Goal: Task Accomplishment & Management: Use online tool/utility

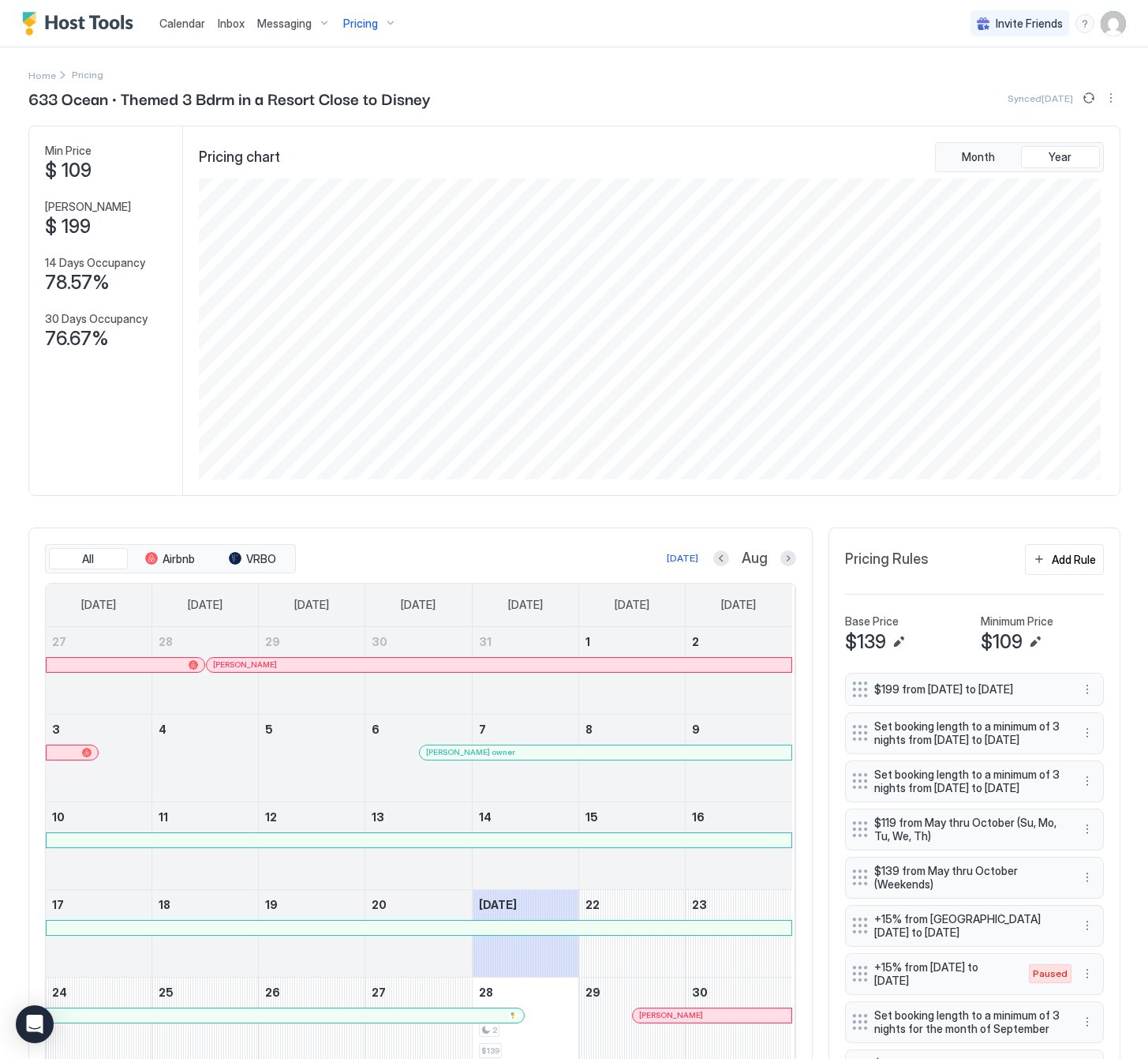
scroll to position [789224, 788304]
click at [351, 26] on span "Pricing" at bounding box center [361, 23] width 35 height 15
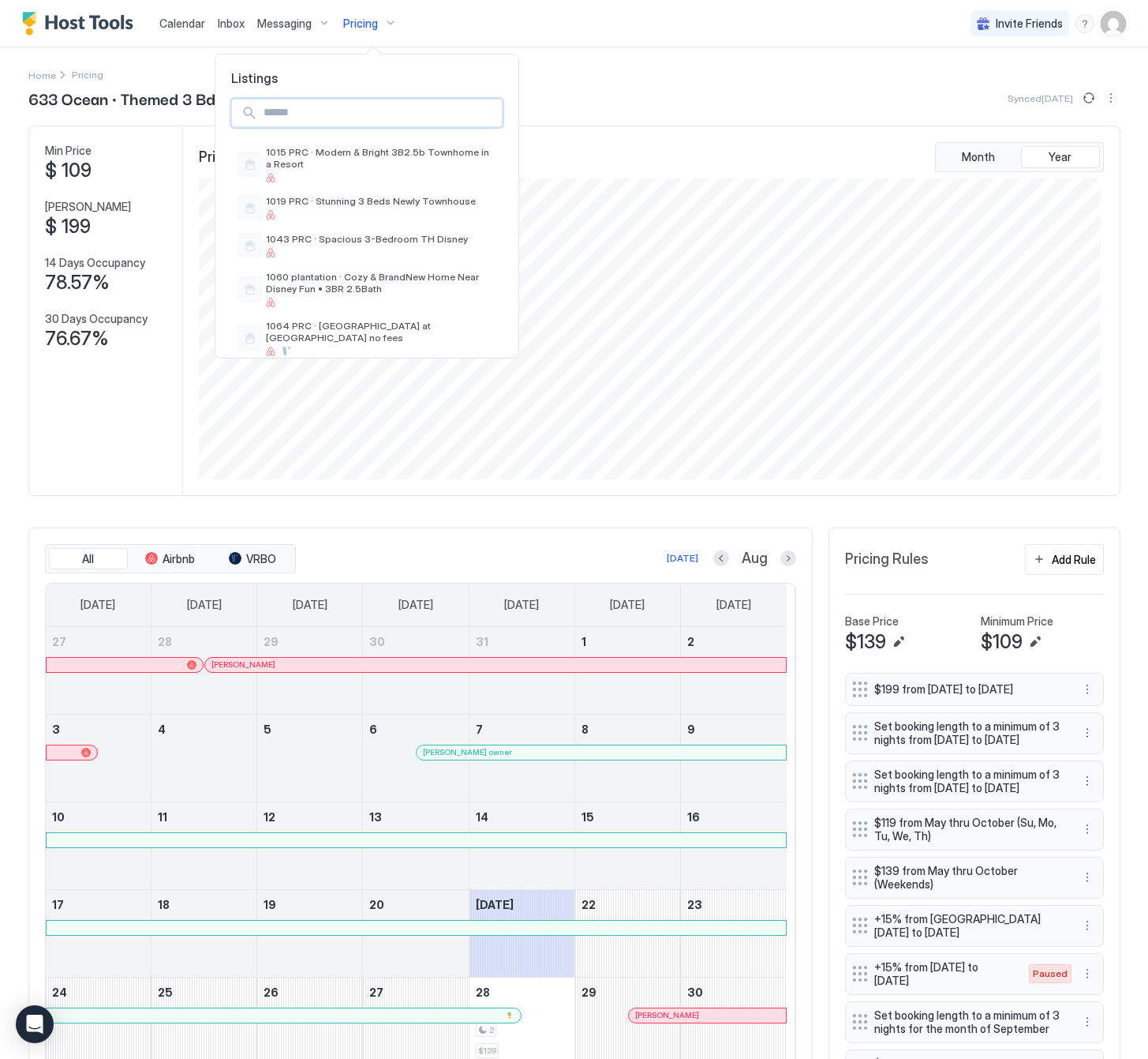
click at [308, 111] on input "Input Field" at bounding box center [380, 113] width 245 height 27
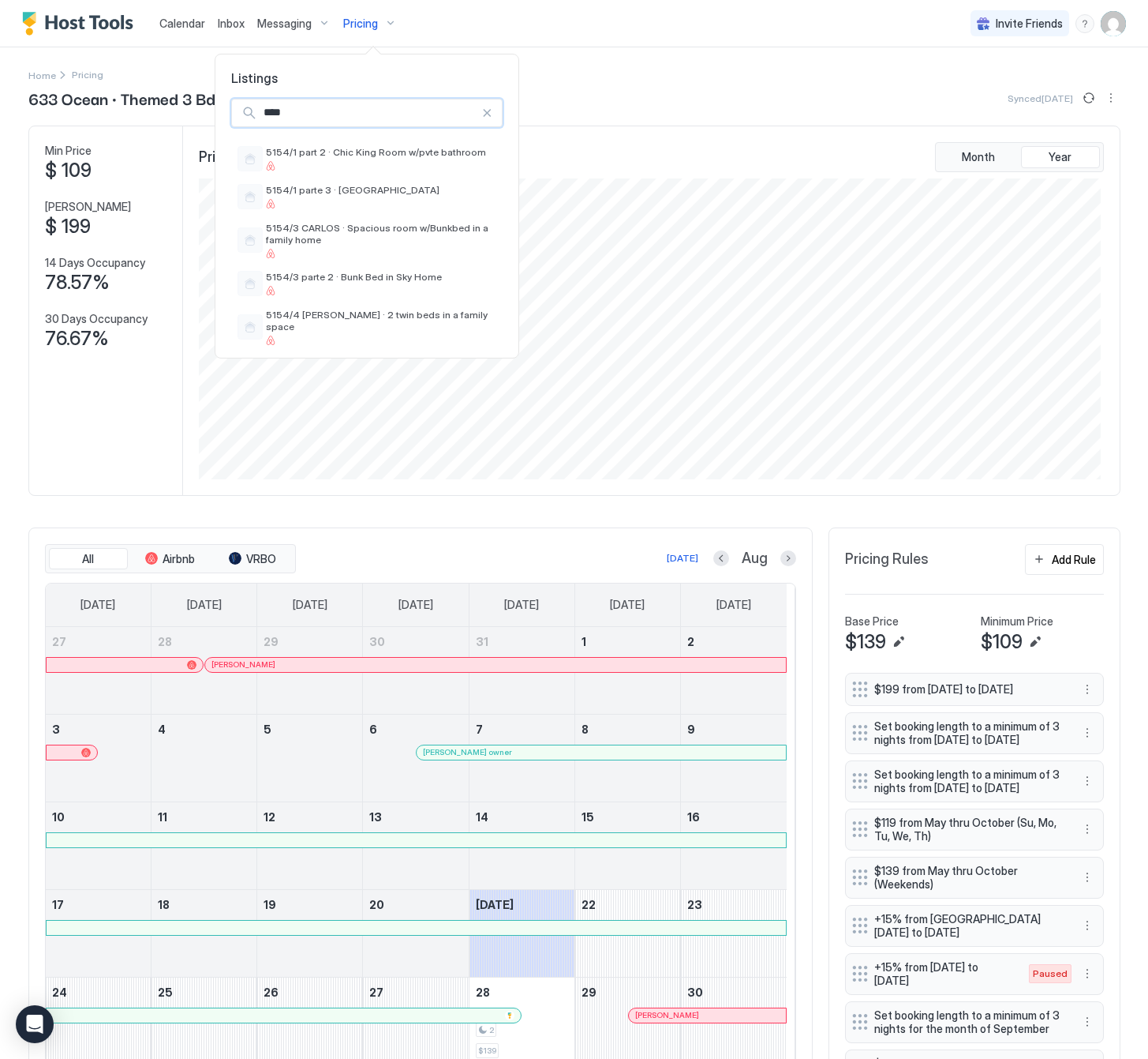
type input "****"
click at [343, 165] on div at bounding box center [381, 166] width 230 height 10
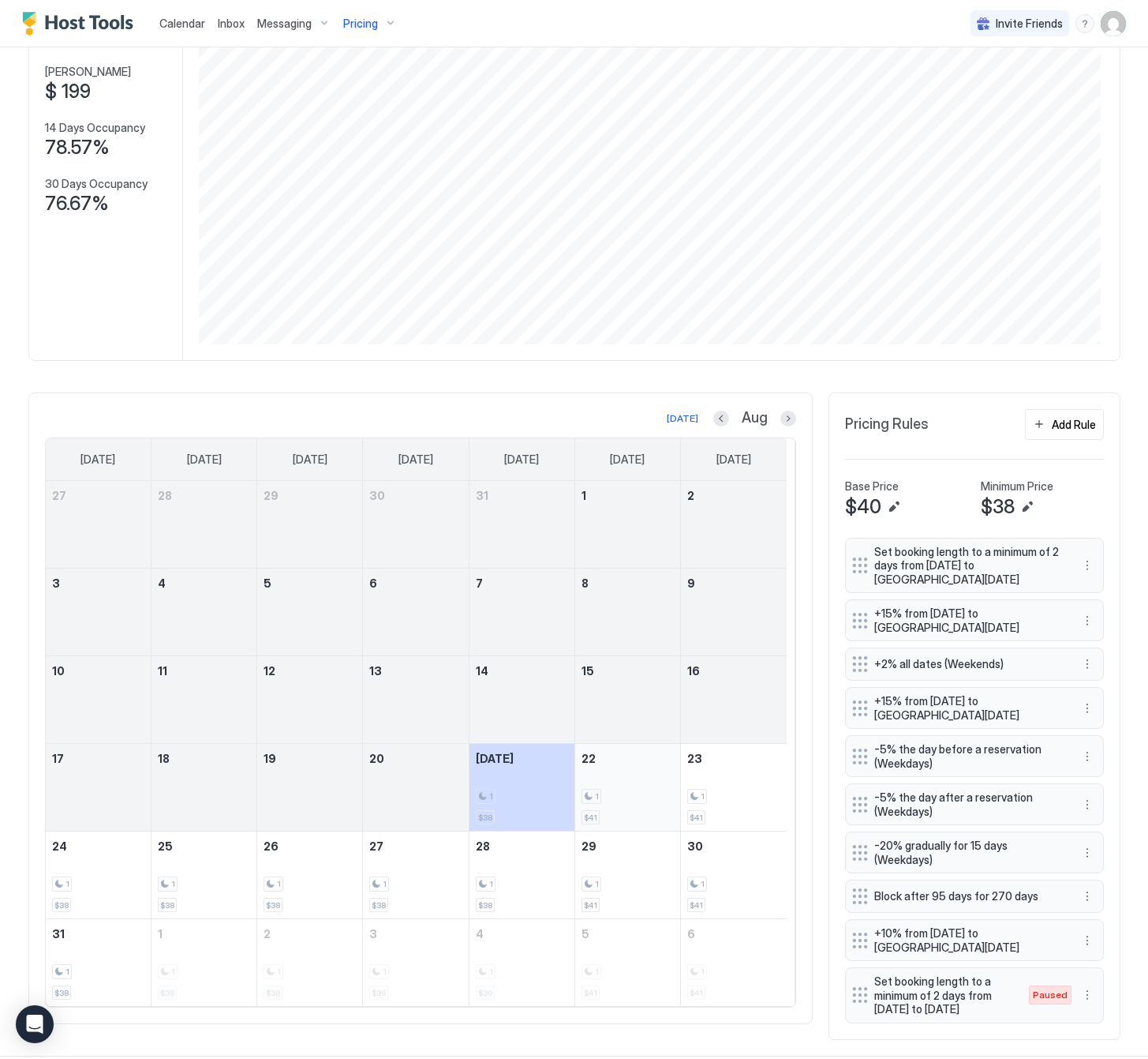
scroll to position [152, 0]
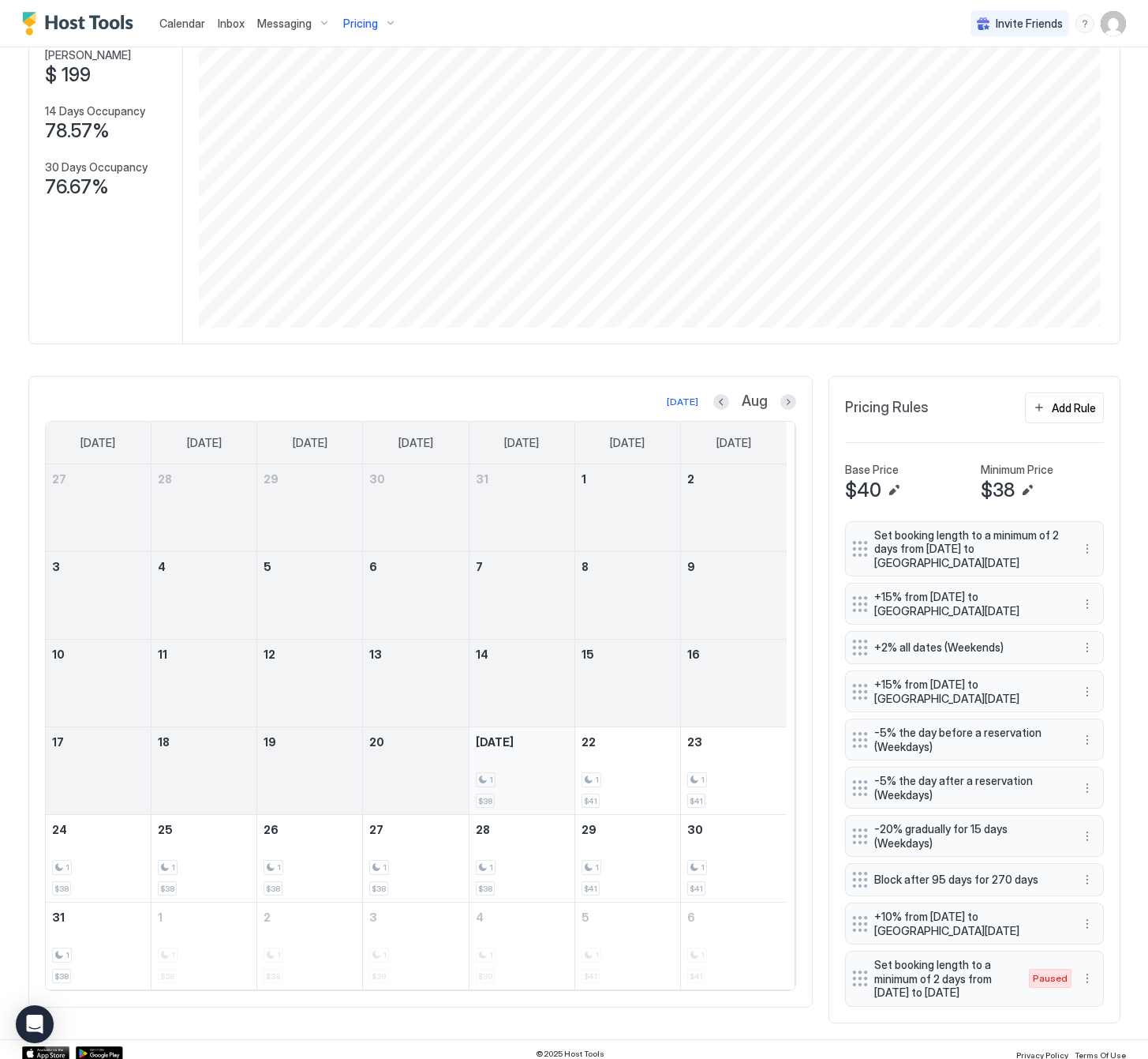
click at [519, 782] on div "1" at bounding box center [522, 779] width 92 height 15
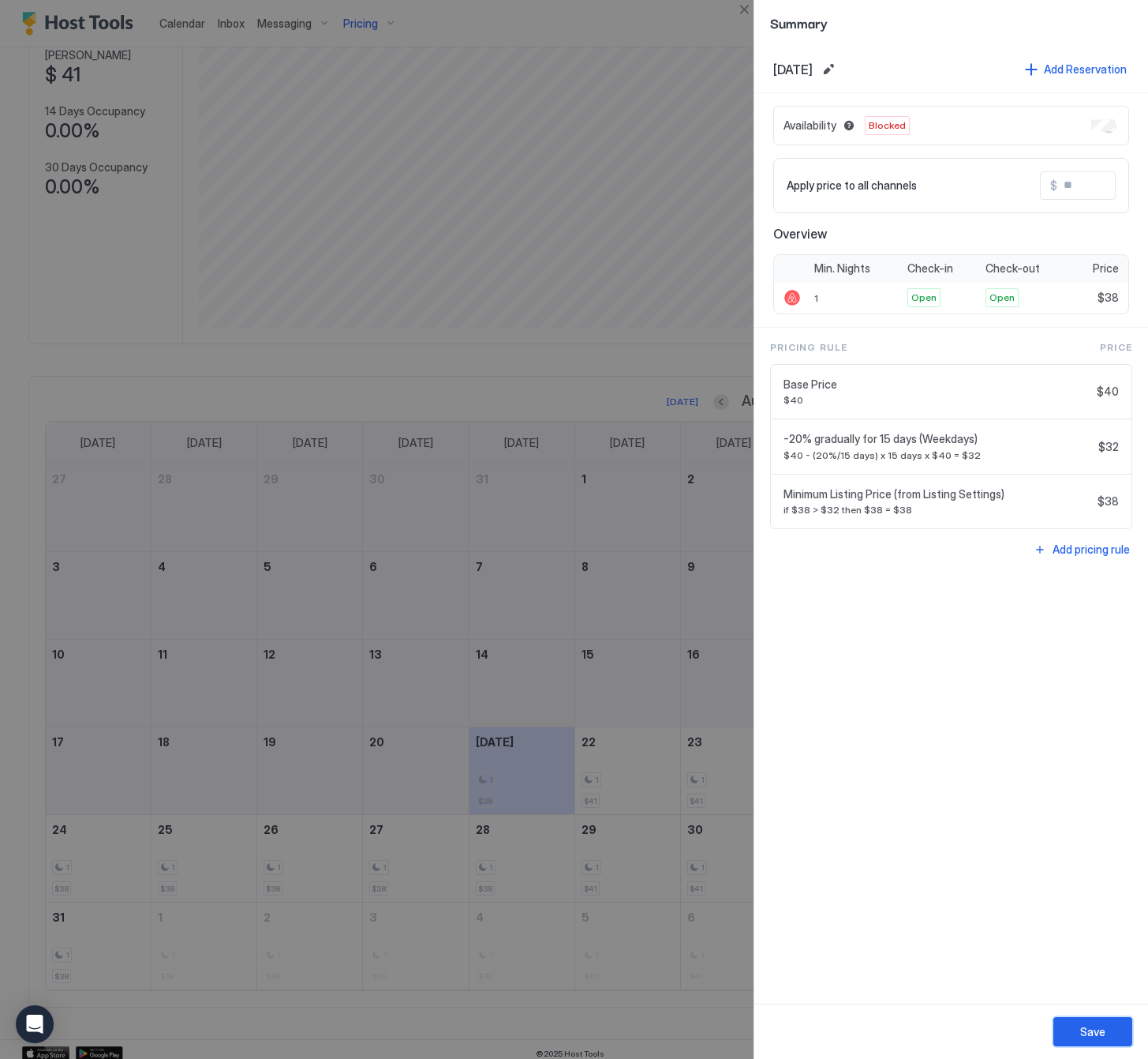
click at [1085, 1021] on button "Save" at bounding box center [1093, 1032] width 79 height 29
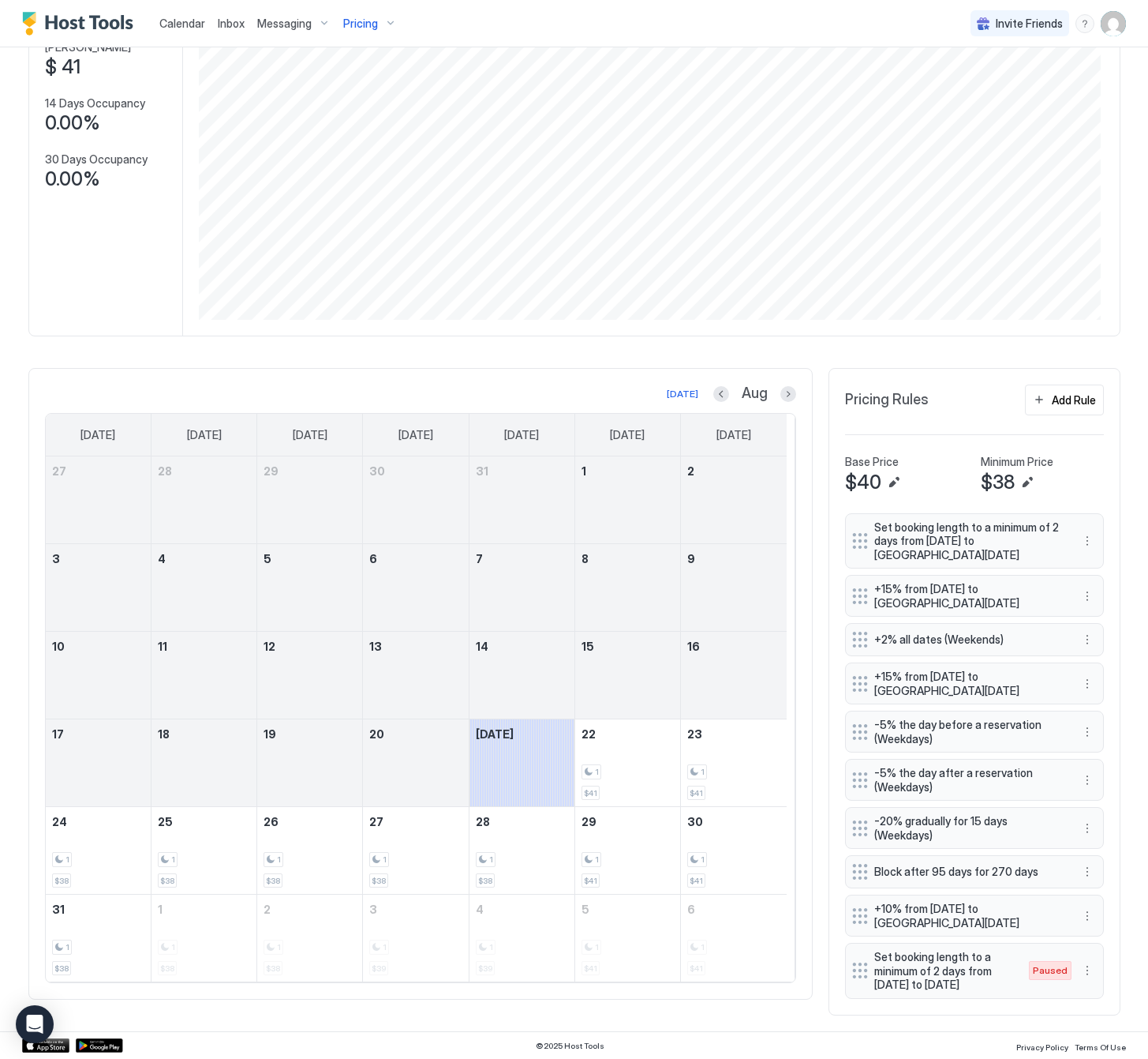
scroll to position [185, 0]
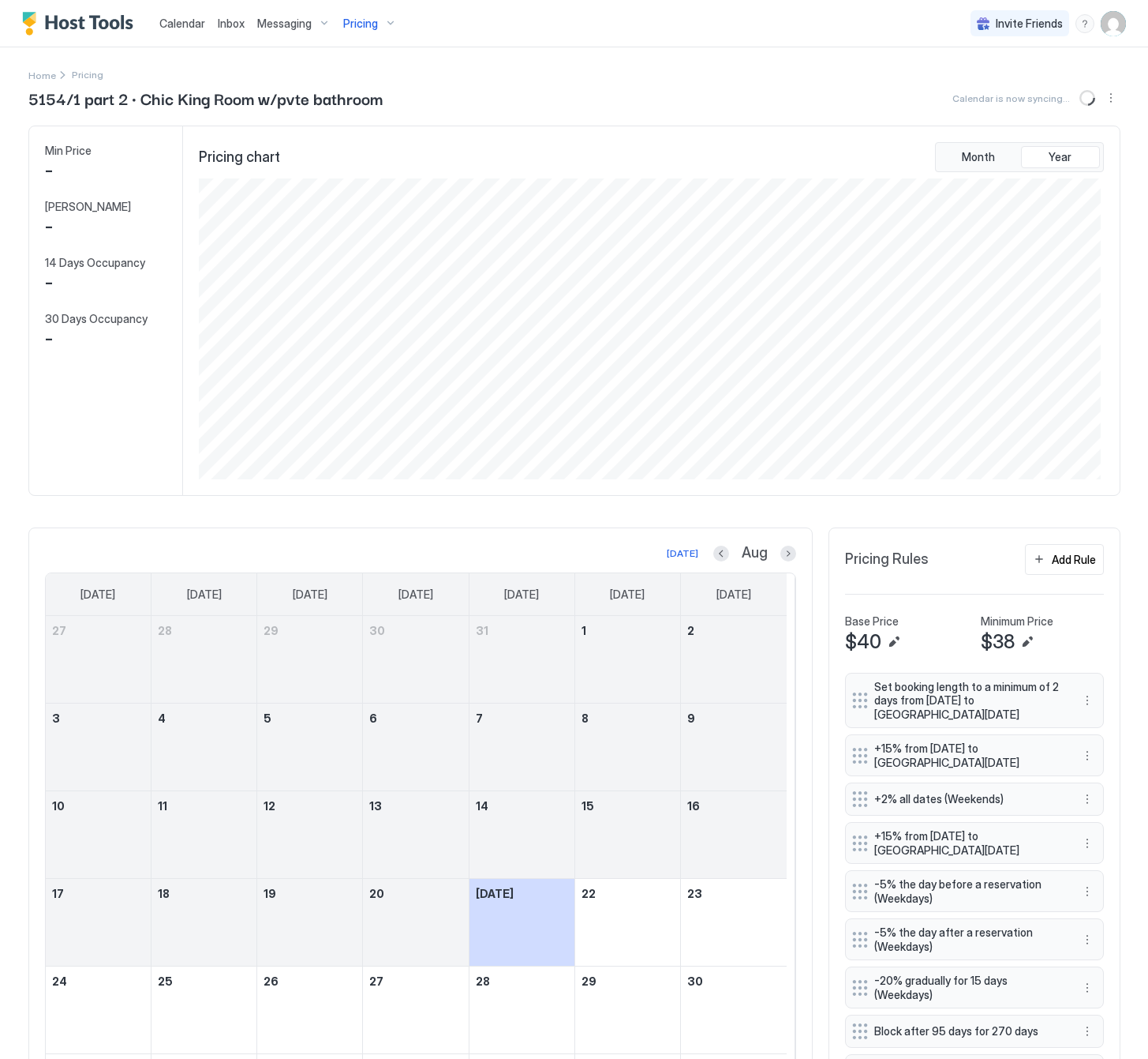
scroll to position [300, 900]
click at [13, 638] on div "Home Pricing 5154/1 part 2 · Chic King Room w/pvte bathroom Synced less than a …" at bounding box center [574, 619] width 1136 height 1144
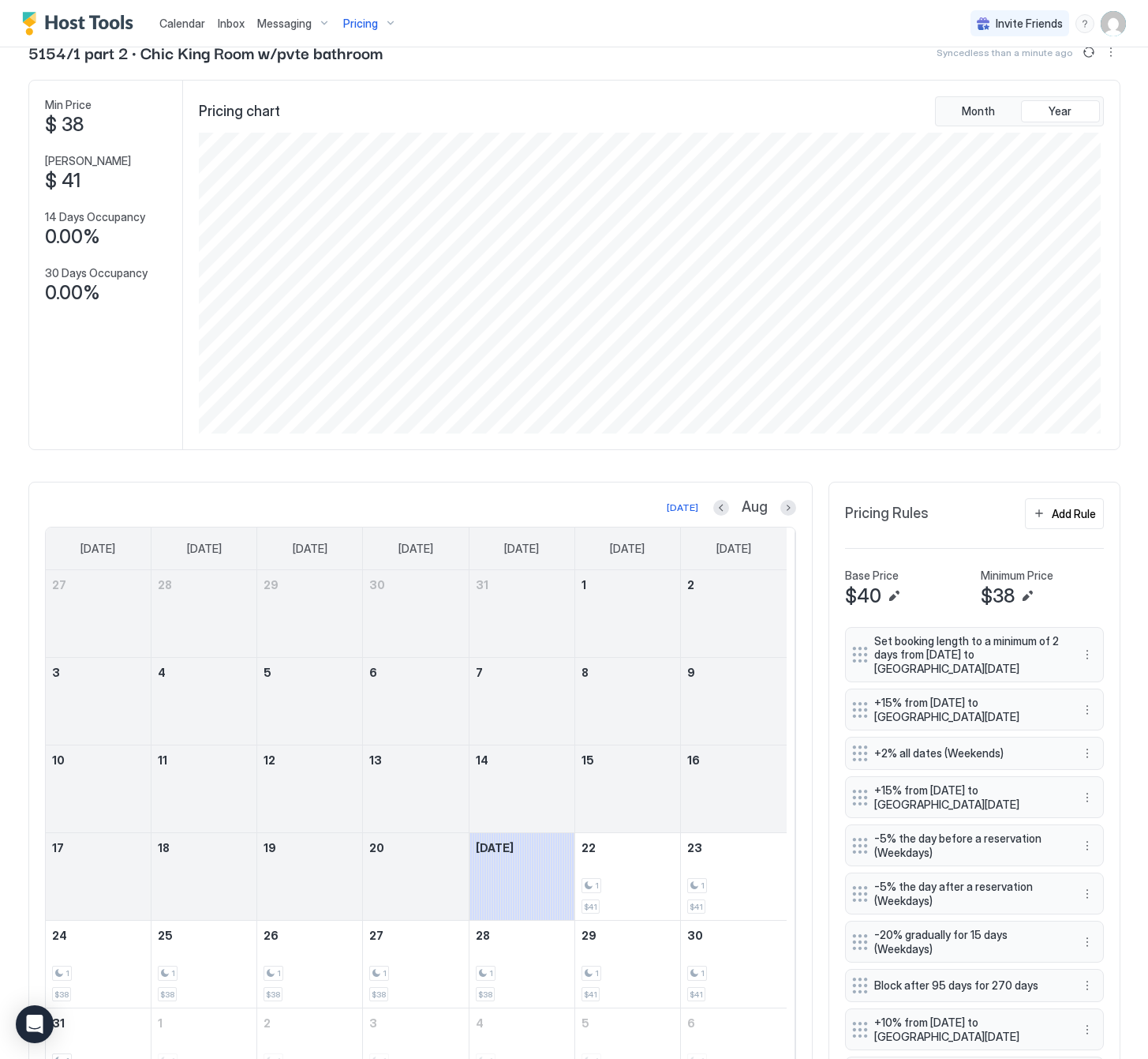
scroll to position [0, 0]
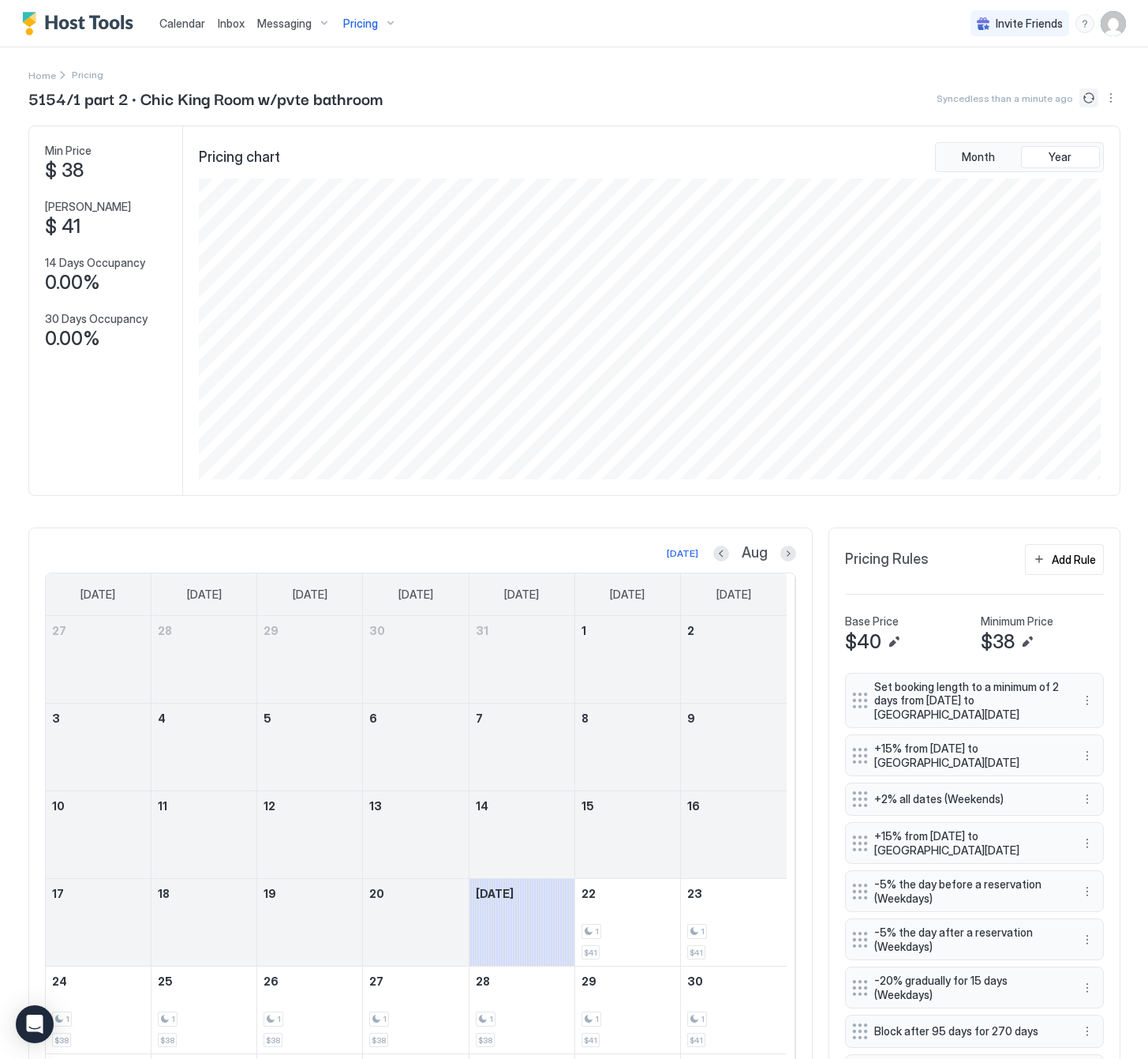
click at [1080, 98] on button "Sync prices" at bounding box center [1089, 97] width 18 height 18
click at [374, 23] on span "Pricing" at bounding box center [361, 23] width 35 height 15
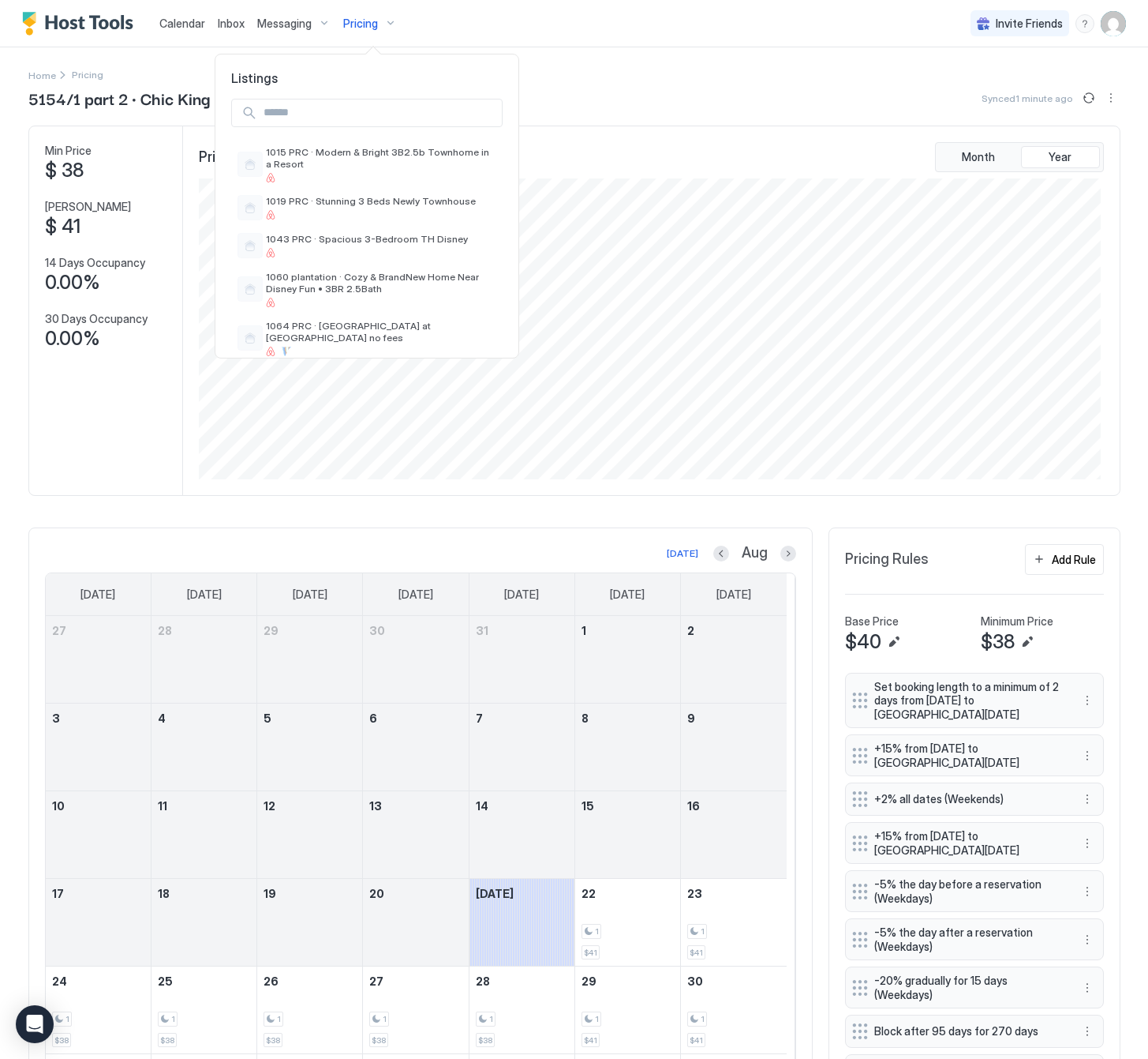
click at [327, 105] on input "Input Field" at bounding box center [380, 113] width 245 height 27
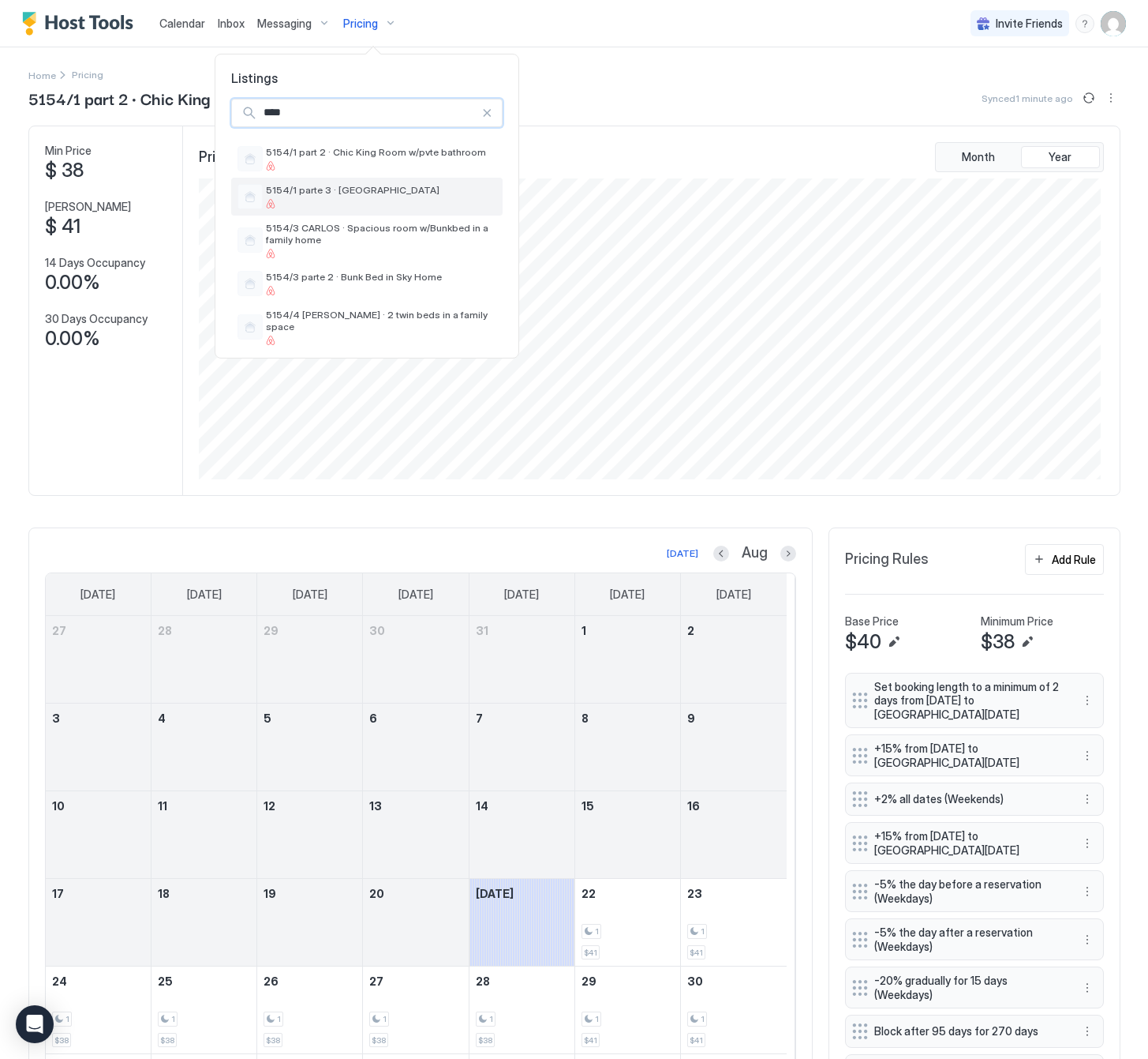
type input "****"
click at [374, 203] on div at bounding box center [381, 204] width 230 height 10
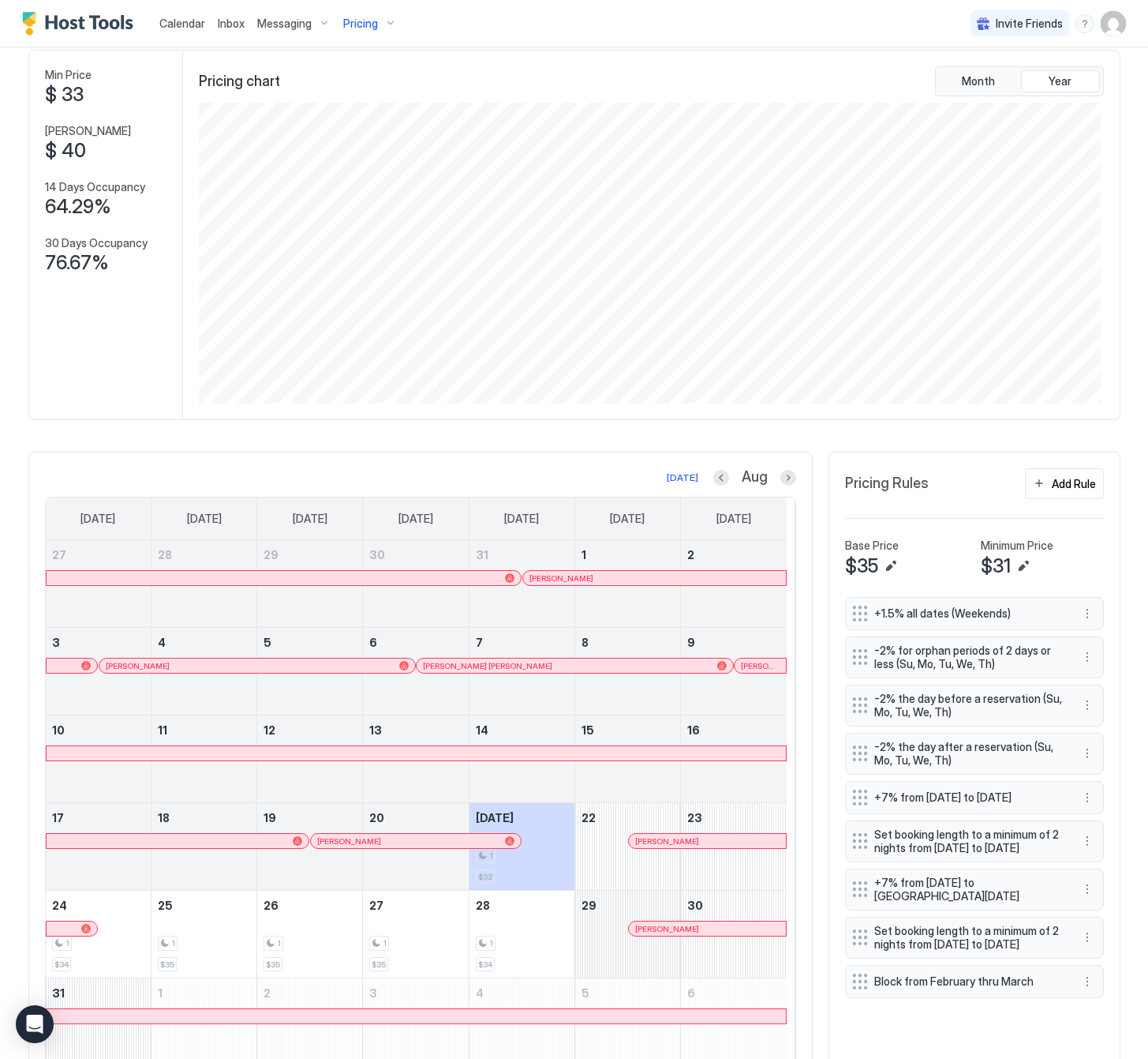
scroll to position [152, 0]
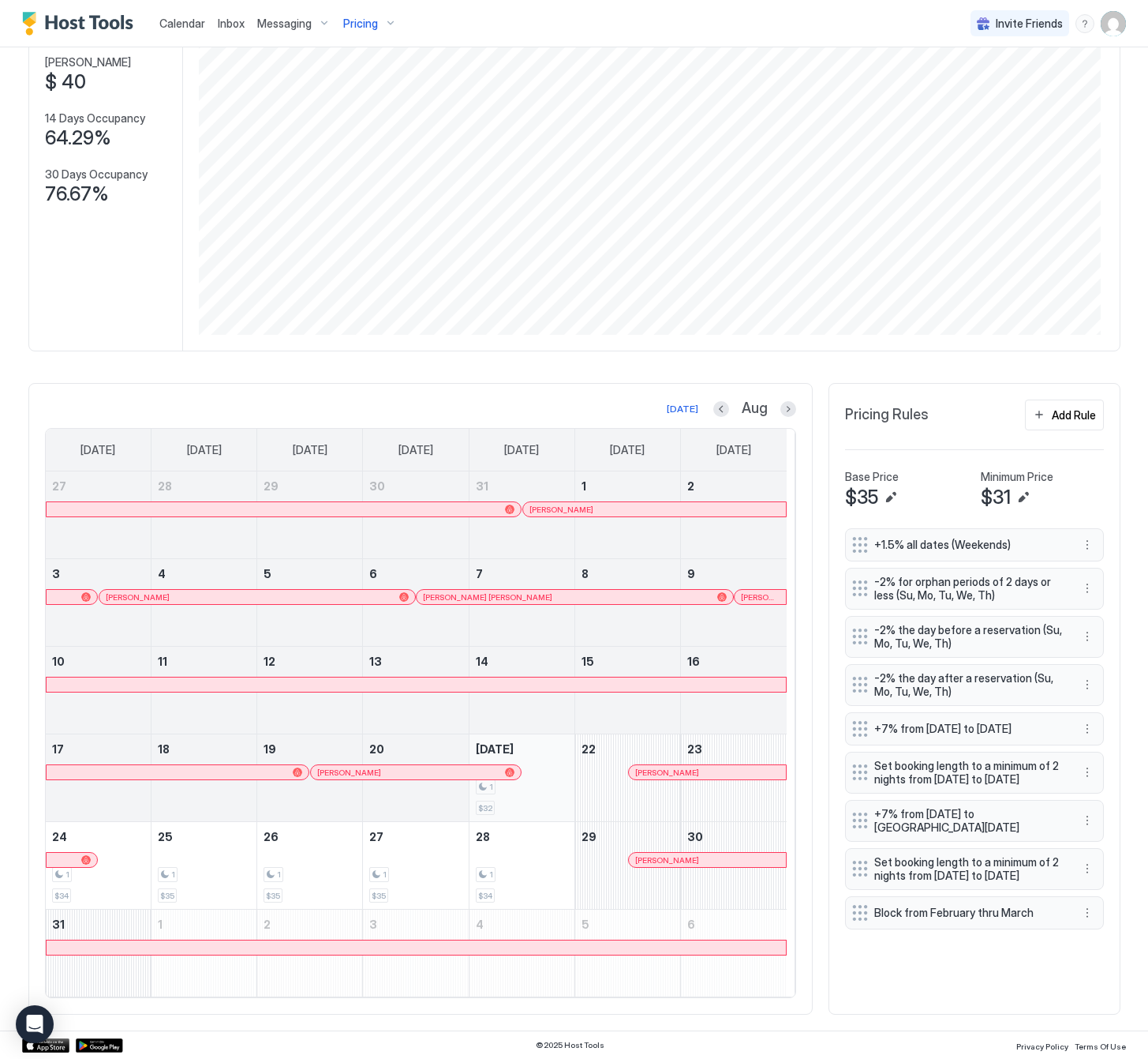
click at [534, 790] on div "1" at bounding box center [522, 786] width 92 height 15
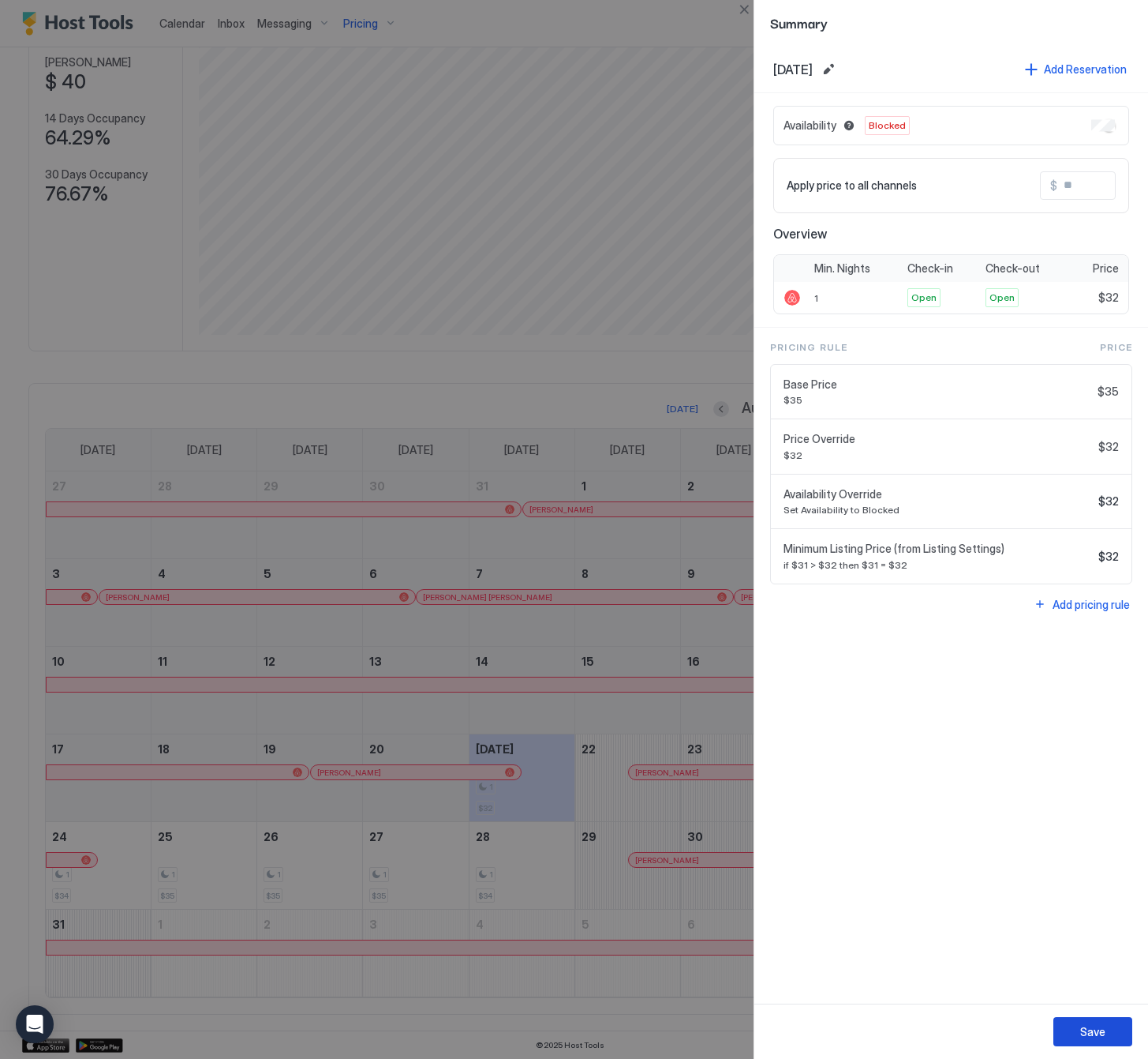
click at [1096, 1031] on div "Save" at bounding box center [1093, 1031] width 25 height 17
